Goal: Submit feedback/report problem

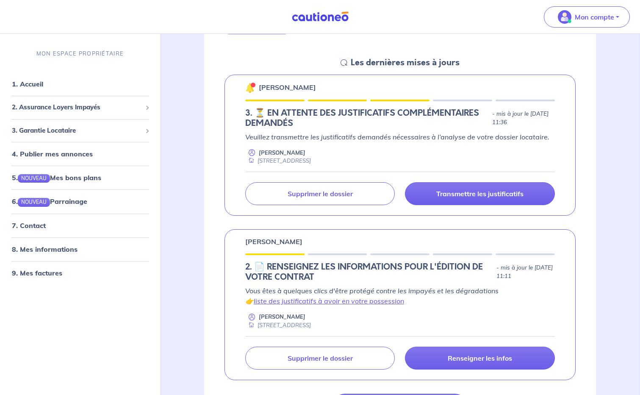
scroll to position [127, 0]
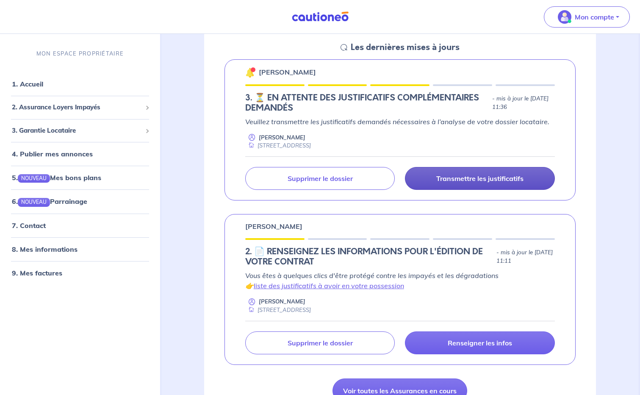
click at [494, 177] on p "Transmettre les justificatifs" at bounding box center [479, 178] width 87 height 8
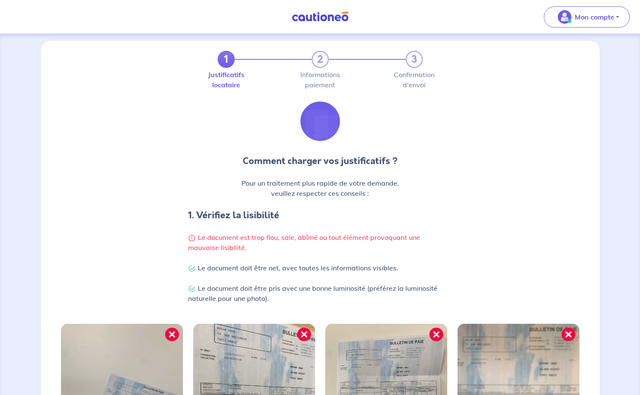
click at [490, 177] on div "Comment charger vos justificatifs ? Pour un traitement plus rapide de votre dem…" at bounding box center [320, 205] width 549 height 215
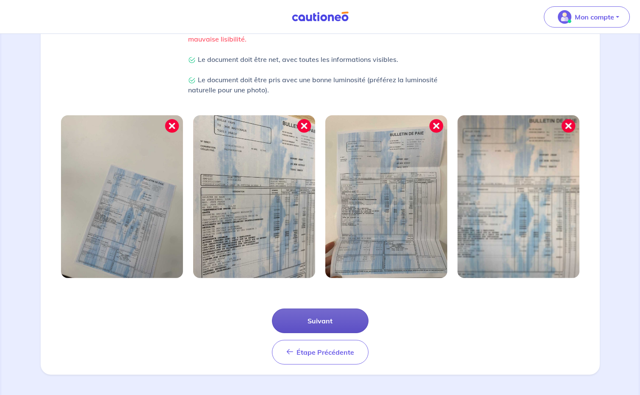
click at [295, 319] on button "Suivant" at bounding box center [320, 320] width 97 height 25
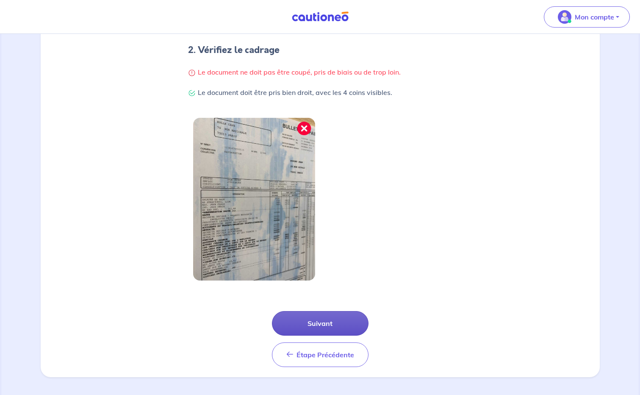
scroll to position [171, 0]
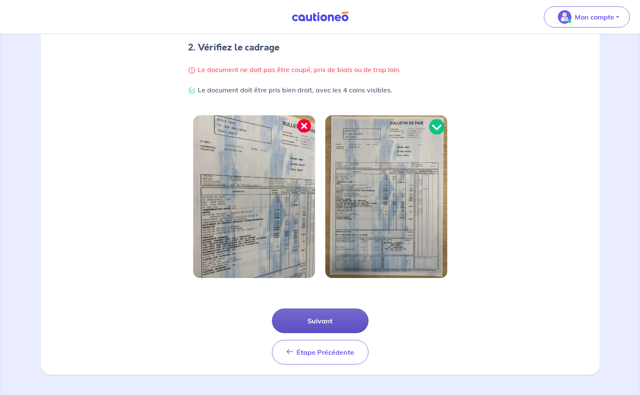
click at [324, 323] on button "Suivant" at bounding box center [320, 320] width 97 height 25
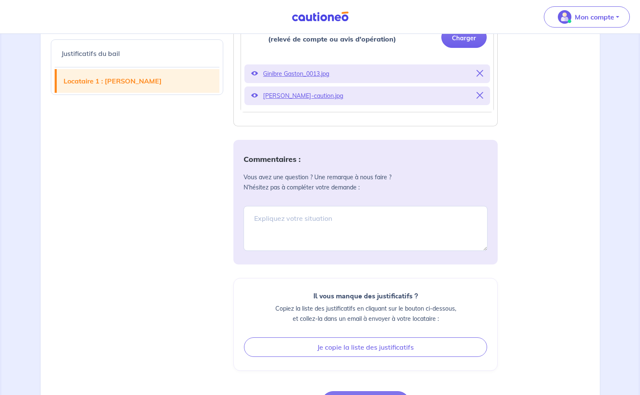
scroll to position [551, 0]
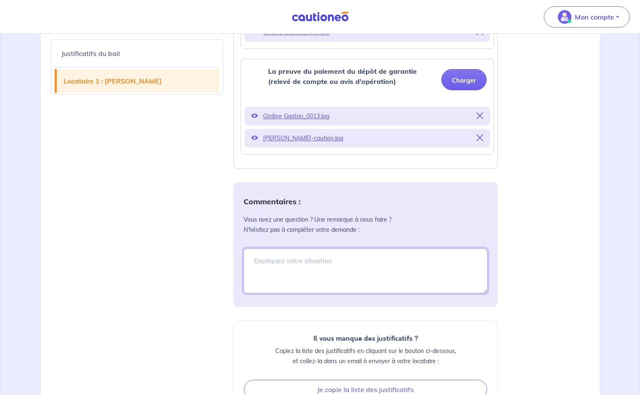
click at [288, 263] on textarea at bounding box center [365, 270] width 244 height 45
paste textarea "Votre demande a été traitée et ce ticket est désormais clôturé."
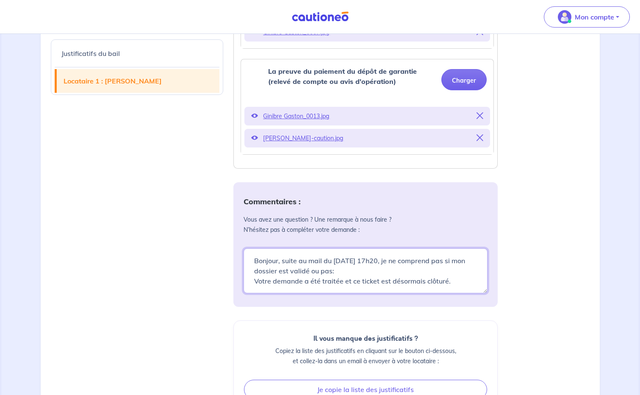
drag, startPoint x: 255, startPoint y: 279, endPoint x: 456, endPoint y: 276, distance: 201.6
click at [453, 282] on textarea "Bonjour, suite au mail du [DATE] 17h20, je ne comprend pas si mon dossier est v…" at bounding box center [365, 270] width 244 height 45
click at [254, 282] on textarea "Bonjour, suite au mail du [DATE] 17h20, je ne comprend pas si mon dossier est v…" at bounding box center [365, 270] width 244 height 45
click at [454, 279] on textarea "Bonjour, suite au mail du [DATE] 17h20, je ne comprend pas si mon dossier est v…" at bounding box center [365, 270] width 244 height 45
click at [464, 281] on textarea "Bonjour, suite au mail du [DATE] 17h20, je ne comprend pas si mon dossier est v…" at bounding box center [365, 270] width 244 height 45
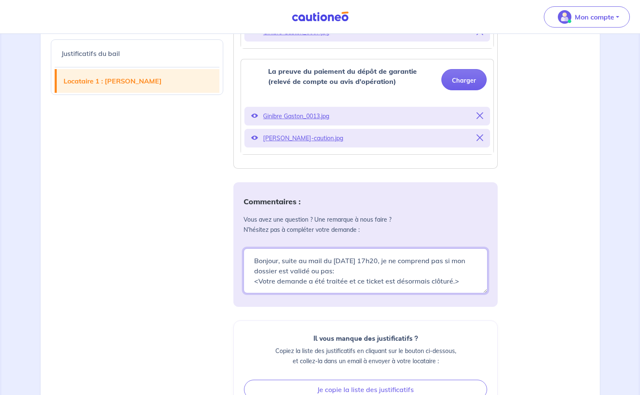
scroll to position [3, 0]
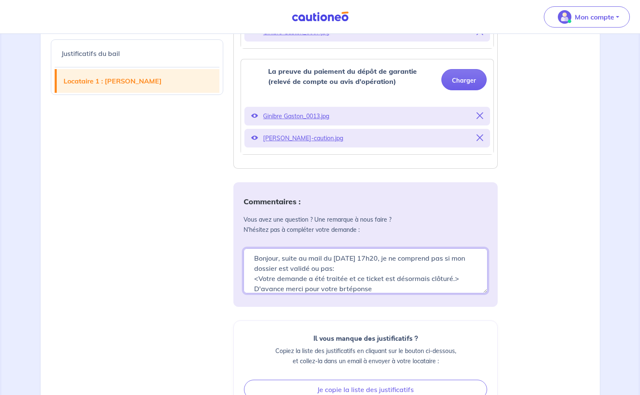
click at [342, 291] on textarea "Bonjour, suite au mail du [DATE] 17h20, je ne comprend pas si mon dossier est v…" at bounding box center [365, 270] width 244 height 45
click at [344, 290] on textarea "Bonjour, suite au mail du [DATE] 17h20, je ne comprend pas si mon dossier est v…" at bounding box center [365, 270] width 244 height 45
click at [382, 285] on textarea "Bonjour, suite au mail du [DATE] 17h20, je ne comprend pas si mon dossier est v…" at bounding box center [365, 270] width 244 height 45
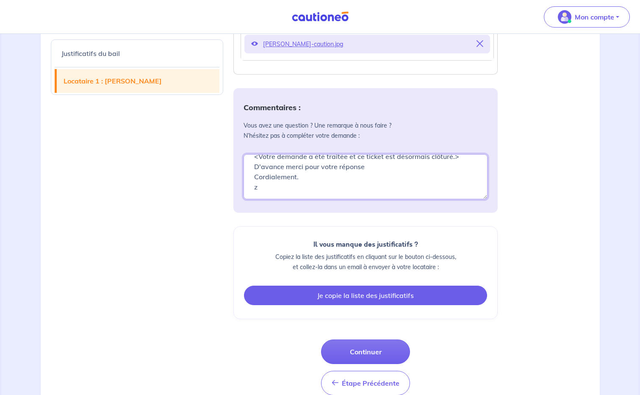
scroll to position [665, 0]
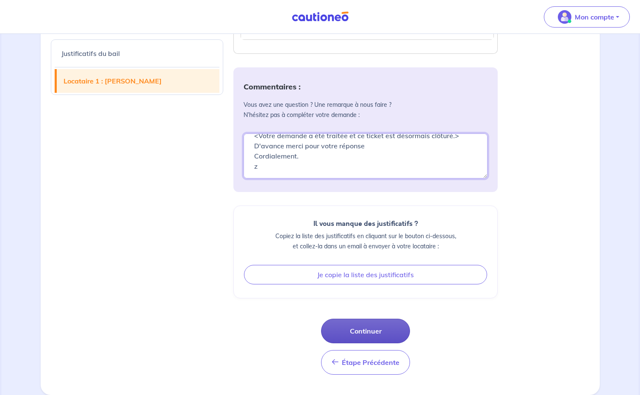
type textarea "Bonjour, suite au mail du [DATE] 17h20, je ne comprend pas si mon dossier est v…"
click at [363, 338] on button "Continuer" at bounding box center [365, 330] width 89 height 25
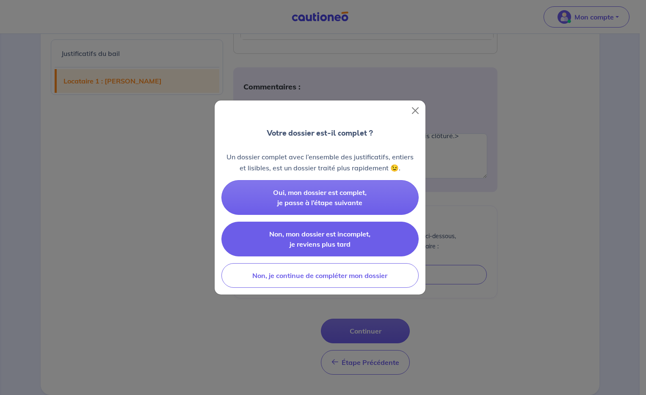
click at [318, 230] on span "Non, mon dossier est incomplet, je reviens plus tard" at bounding box center [319, 239] width 101 height 19
